Goal: Download file/media

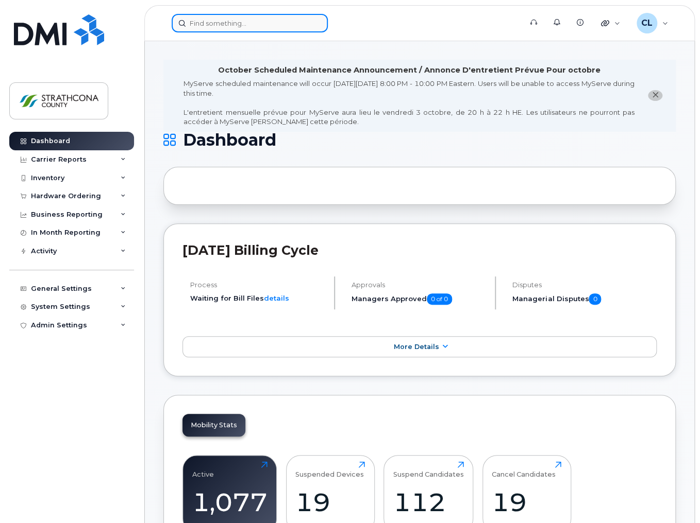
click at [265, 24] on input at bounding box center [250, 23] width 156 height 19
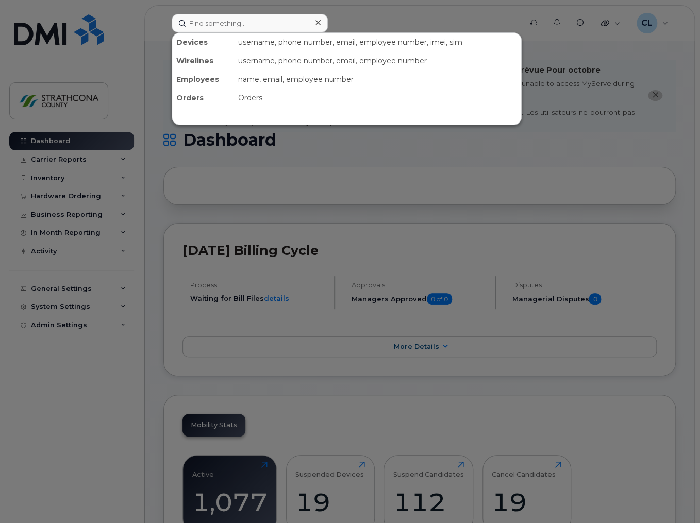
click at [418, 12] on div at bounding box center [350, 261] width 700 height 523
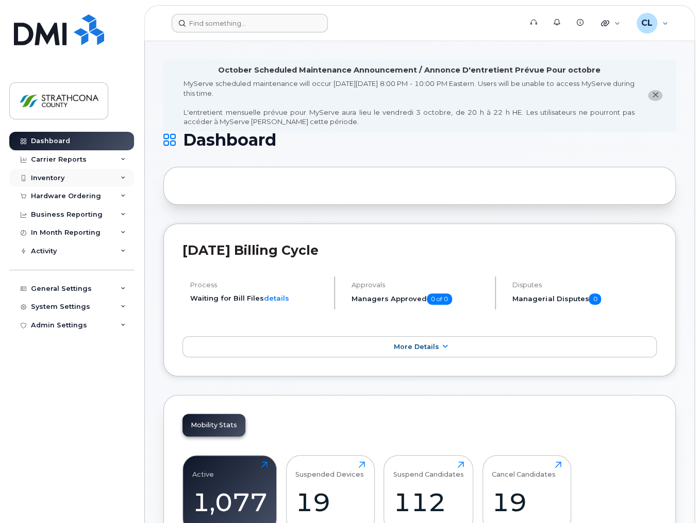
click at [128, 175] on div "Inventory" at bounding box center [71, 178] width 125 height 19
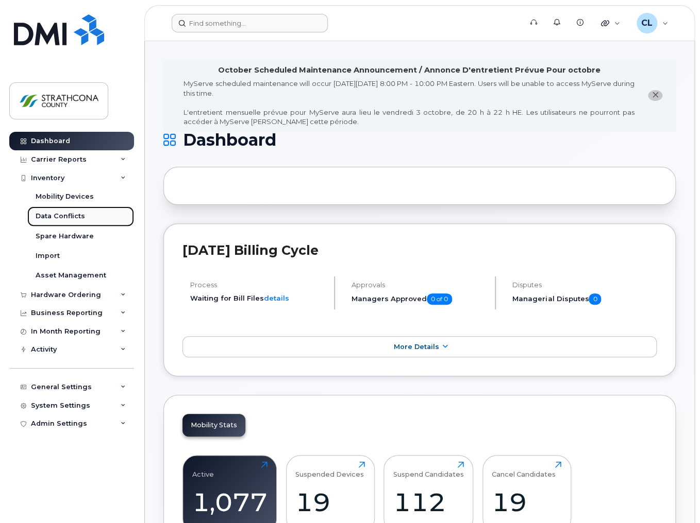
click at [66, 217] on div "Data Conflicts" at bounding box center [60, 216] width 49 height 9
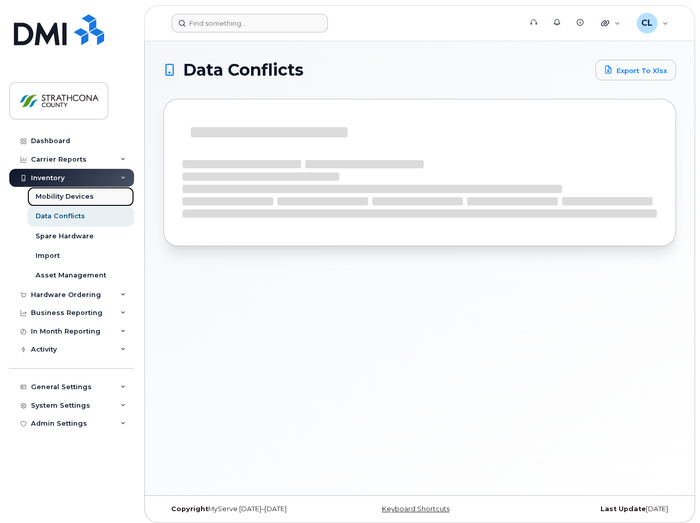
click at [65, 196] on div "Mobility Devices" at bounding box center [65, 196] width 58 height 9
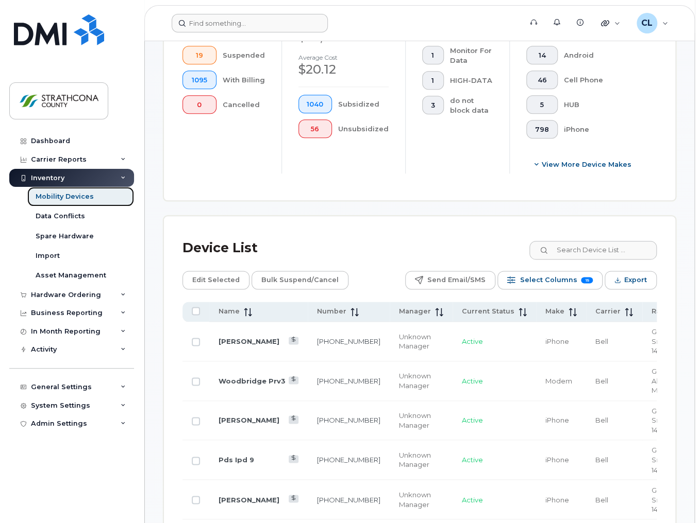
scroll to position [495, 0]
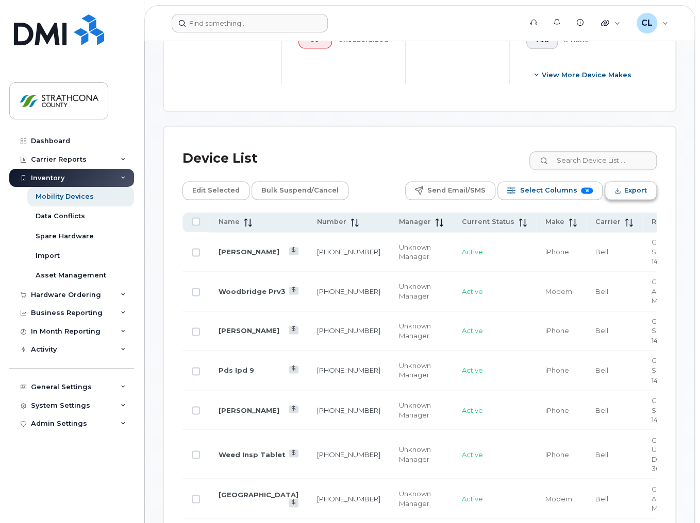
click at [630, 188] on span "Export" at bounding box center [635, 190] width 23 height 15
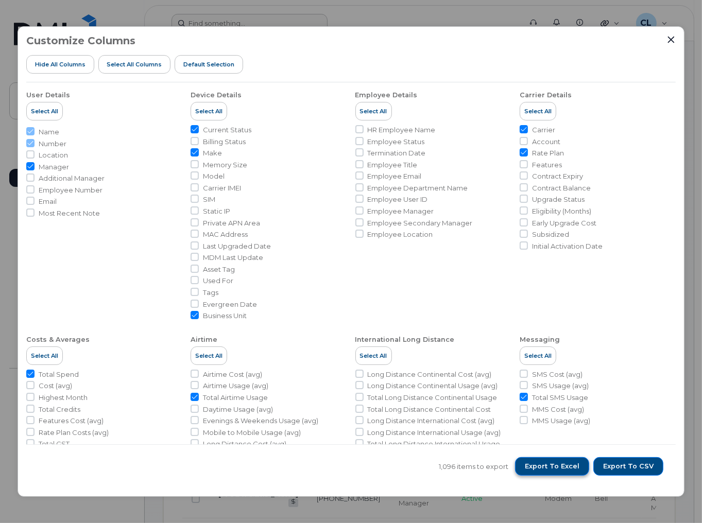
click at [573, 469] on span "Export to Excel" at bounding box center [552, 466] width 55 height 9
click at [668, 38] on icon "Close" at bounding box center [671, 40] width 8 height 8
